Goal: Check status: Check status

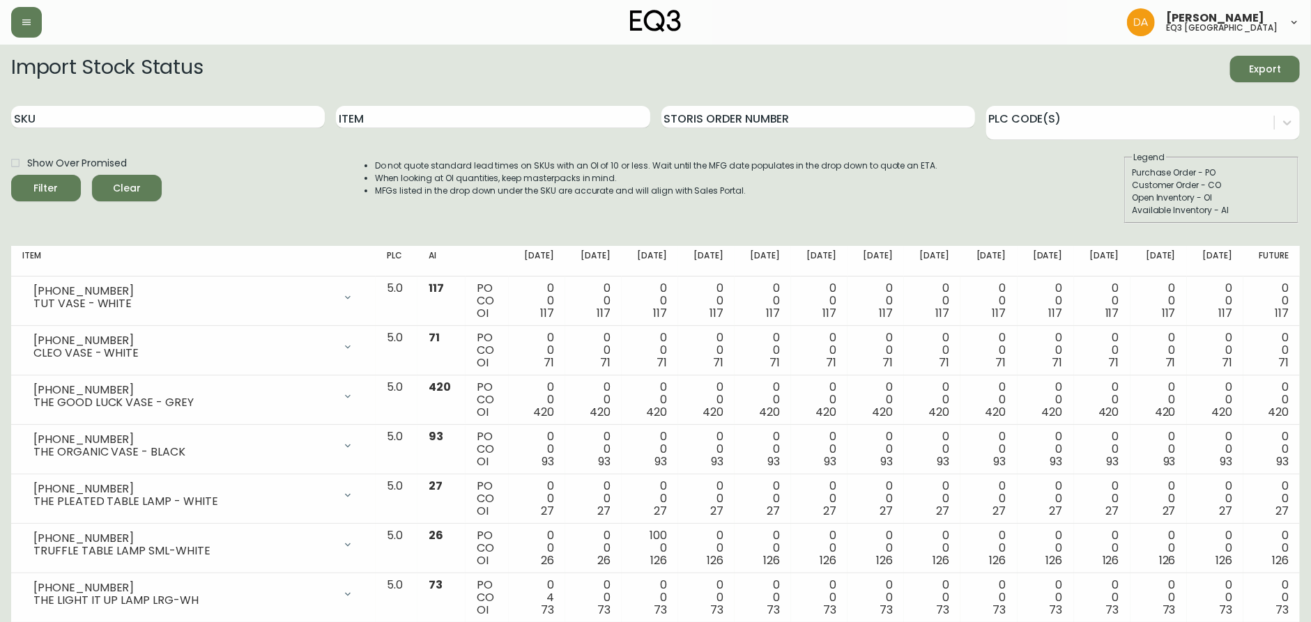
click at [260, 204] on div "Show Over Promised Filter Clear Do not quote standard lead times on SKUs with a…" at bounding box center [655, 187] width 1288 height 72
click at [313, 199] on div "Show Over Promised Filter Clear Do not quote standard lead times on SKUs with a…" at bounding box center [655, 187] width 1288 height 72
click at [374, 112] on input "Item" at bounding box center [493, 117] width 314 height 22
type input "perrier"
click at [11, 175] on button "Filter" at bounding box center [46, 188] width 70 height 26
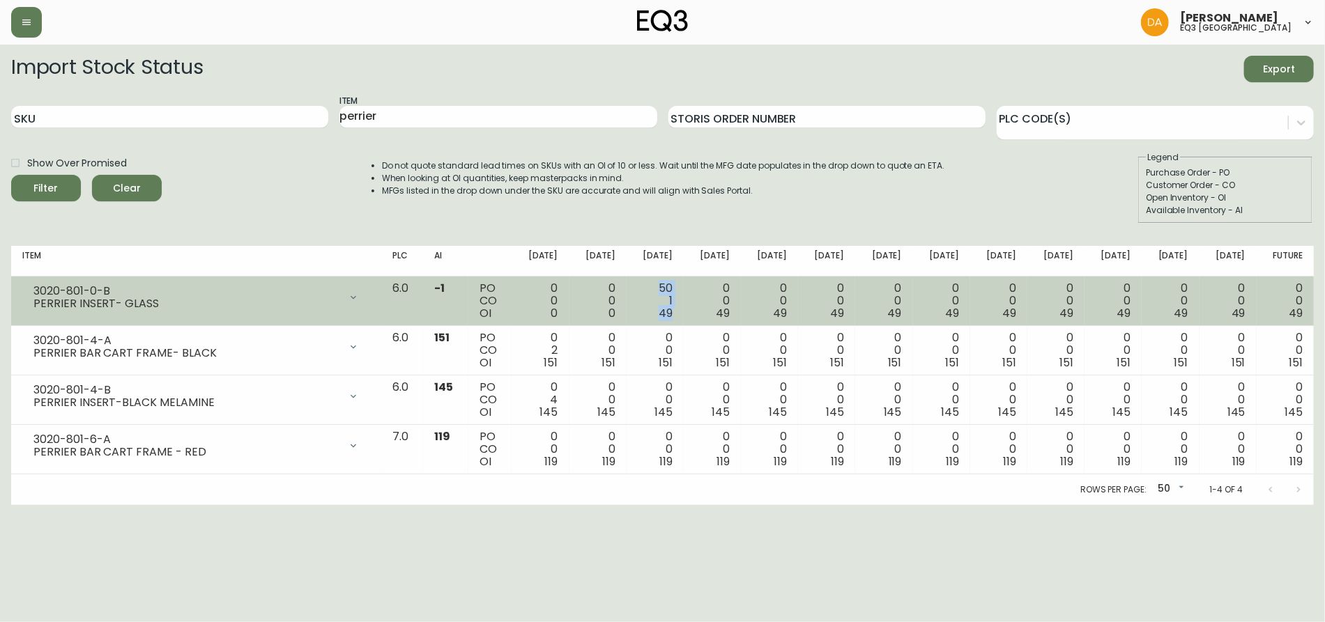
drag, startPoint x: 698, startPoint y: 314, endPoint x: 670, endPoint y: 279, distance: 44.5
click at [670, 279] on td "50 1 49" at bounding box center [654, 301] width 57 height 49
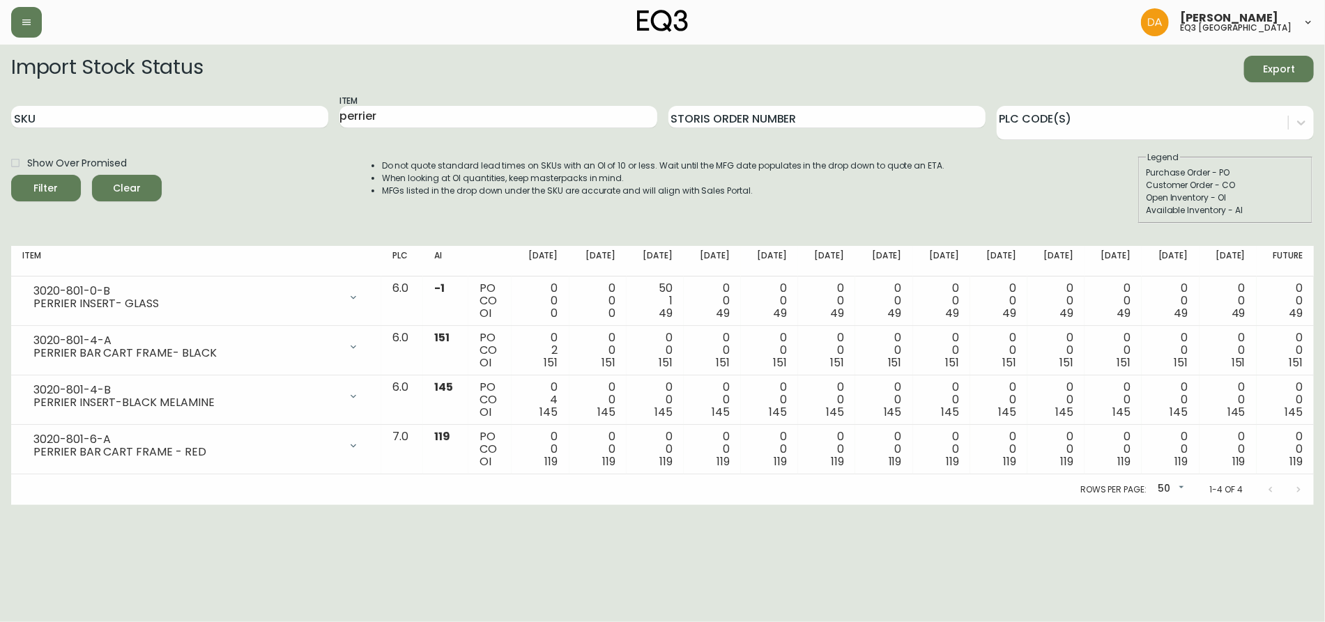
click at [728, 505] on html "[PERSON_NAME] eq3 calgary Import Stock Status Export SKU Item perrier Storis Or…" at bounding box center [662, 252] width 1325 height 505
click at [157, 45] on main "Import Stock Status Export SKU Item perrier Storis Order Number PLC Code(s) Sho…" at bounding box center [662, 275] width 1325 height 461
